Goal: Complete application form

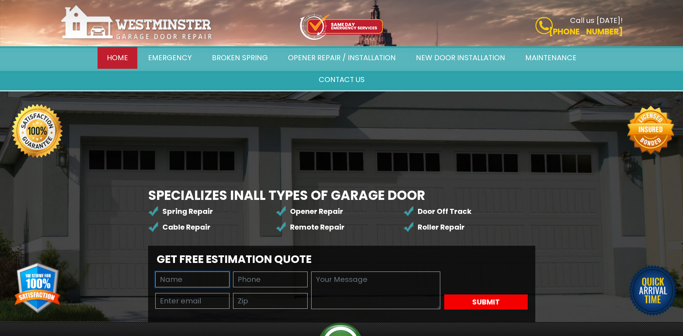
click at [208, 272] on input "text" at bounding box center [192, 280] width 75 height 16
type input "[PERSON_NAME]"
type input "8149805065"
type input "[PERSON_NAME][EMAIL_ADDRESS][DOMAIN_NAME]"
type input "94111"
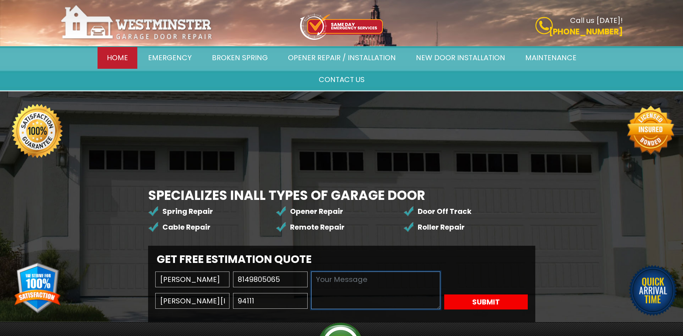
click at [311, 272] on textarea at bounding box center [375, 291] width 129 height 38
paste textarea "Wikipedia is considered to be the World’s most significant tool for reference m…"
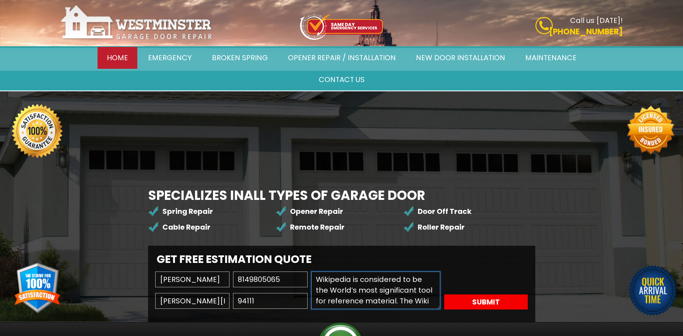
scroll to position [101, 0]
type textarea "Wikipedia is considered to be the World’s most significant tool for reference m…"
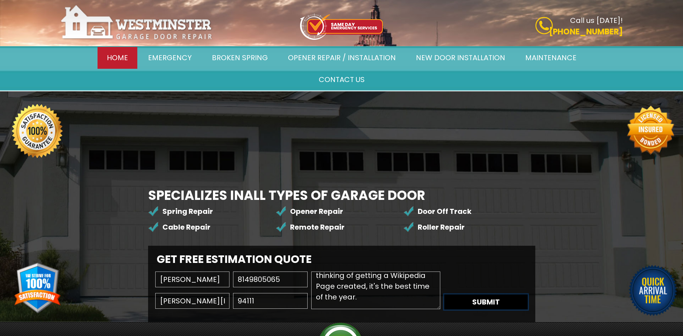
click at [444, 295] on button "Submit" at bounding box center [486, 302] width 84 height 15
